Goal: Navigation & Orientation: Find specific page/section

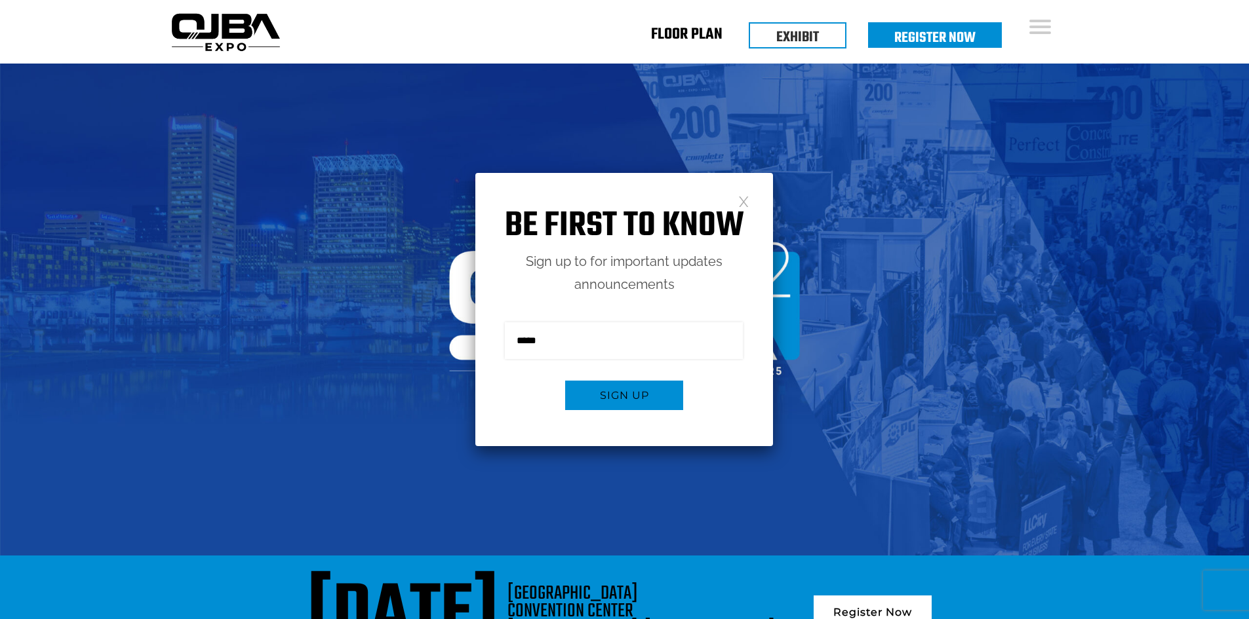
click at [689, 35] on link "Floor Plan" at bounding box center [686, 37] width 71 height 5
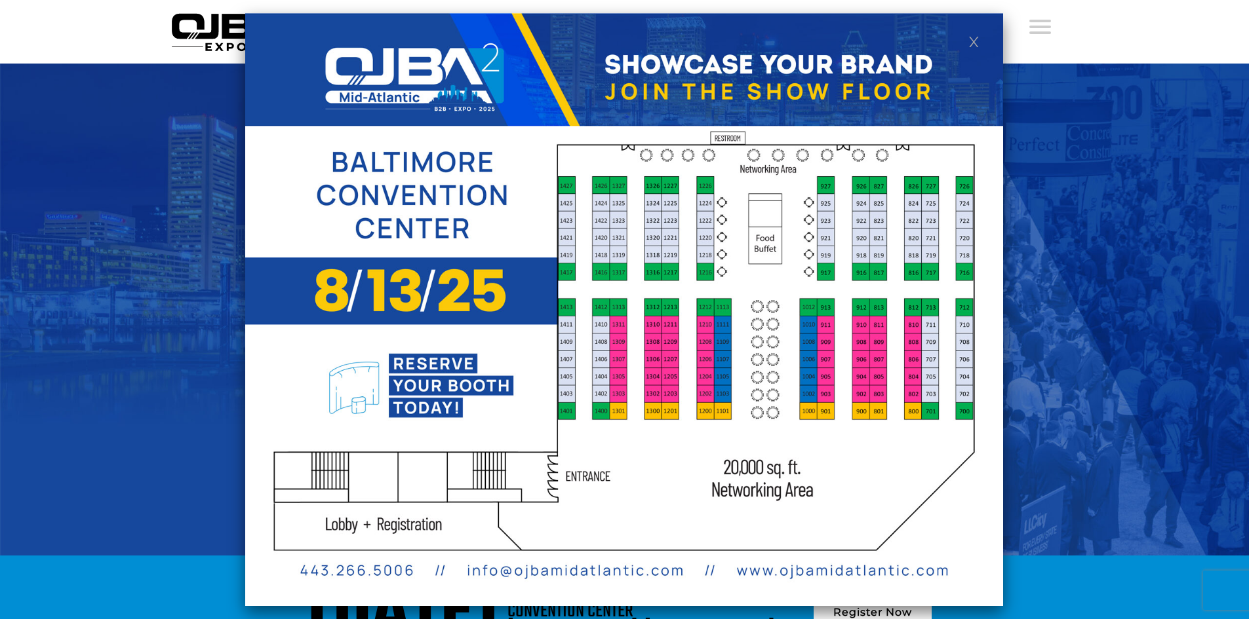
click at [977, 39] on link at bounding box center [973, 40] width 11 height 11
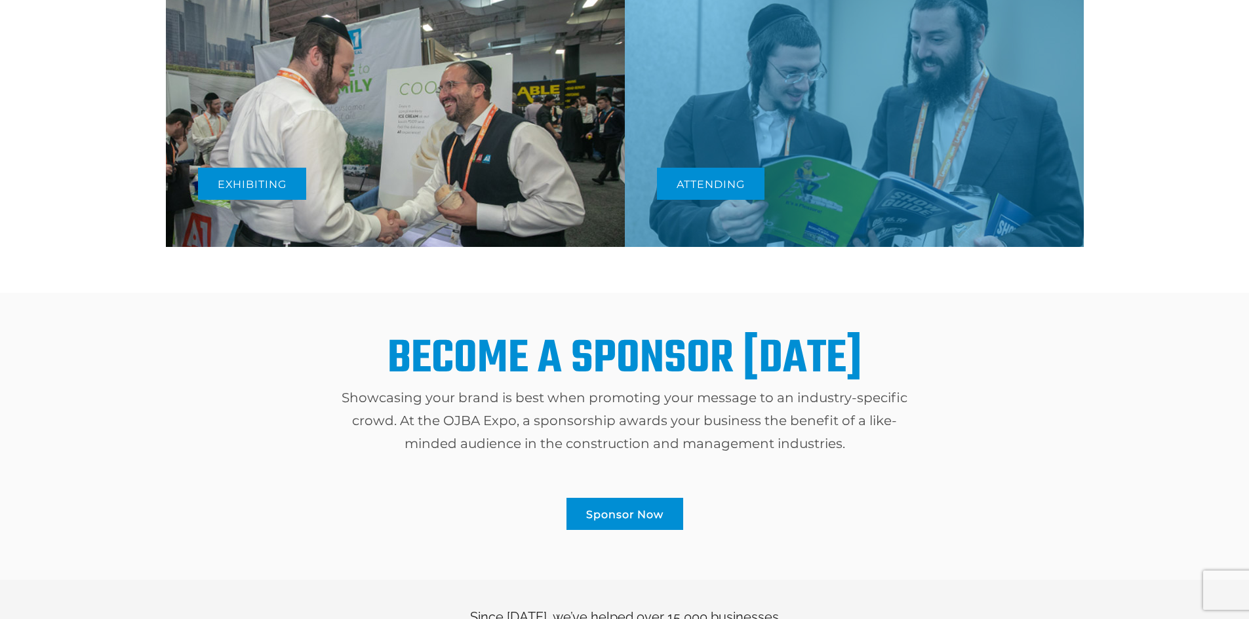
scroll to position [801, 0]
click at [734, 183] on link "Attending" at bounding box center [710, 183] width 107 height 32
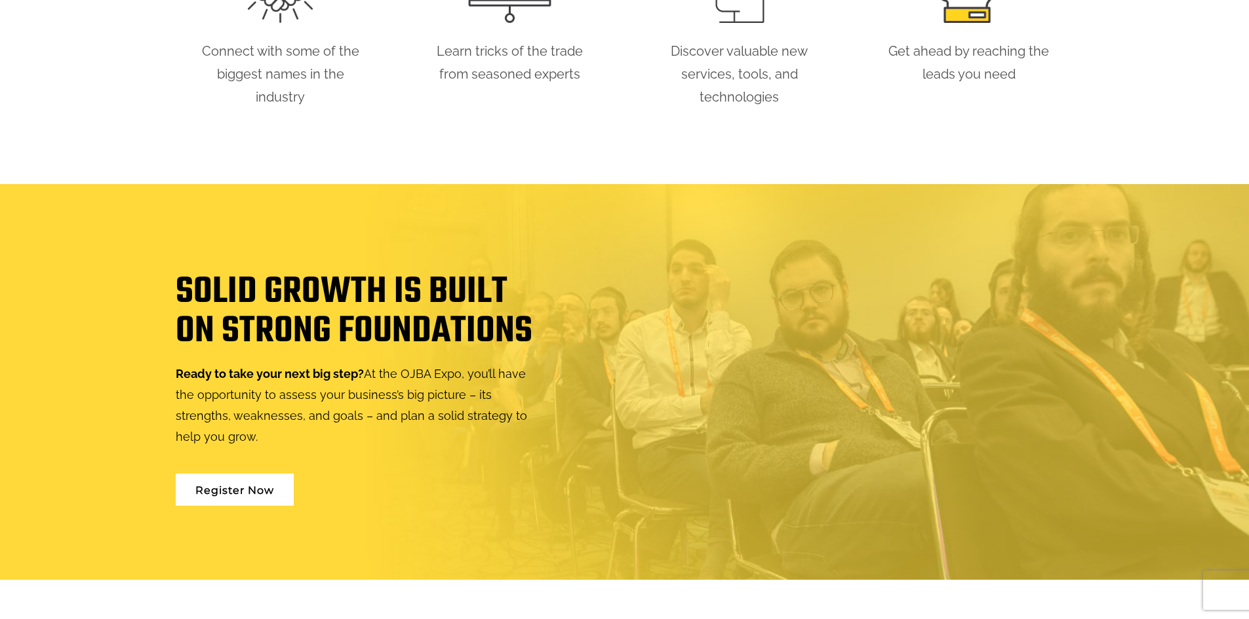
scroll to position [918, 0]
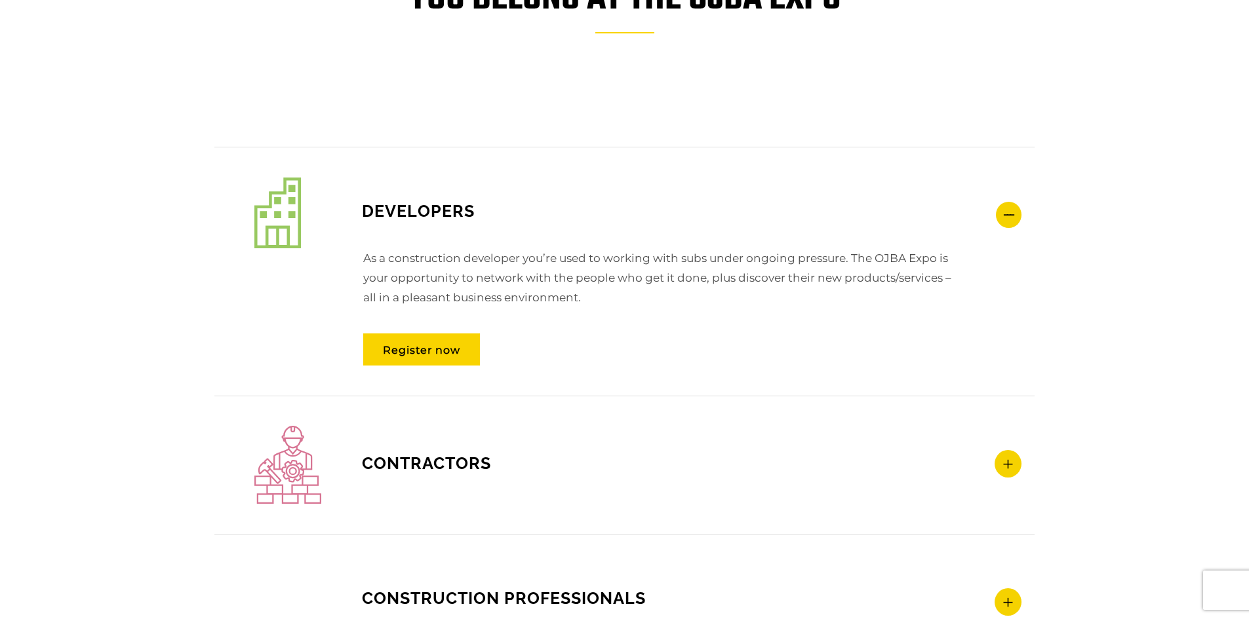
click at [707, 263] on p "As a construction developer you’re used to working with subs under ongoing pres…" at bounding box center [638, 284] width 644 height 72
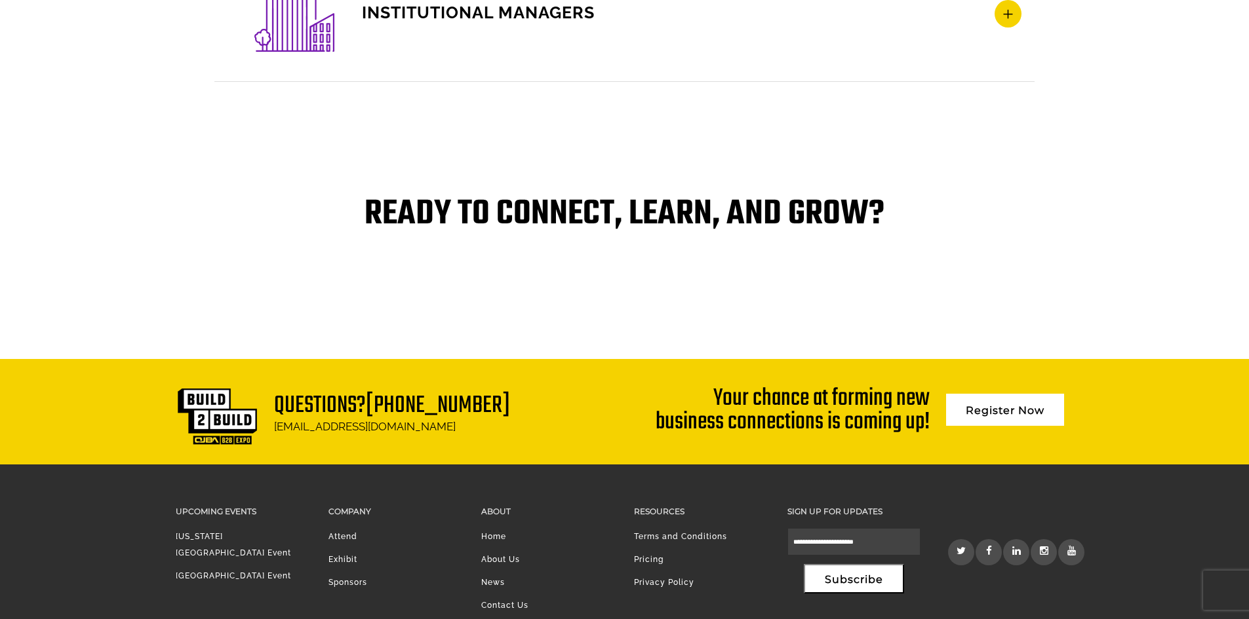
scroll to position [2723, 0]
